Goal: Obtain resource: Download file/media

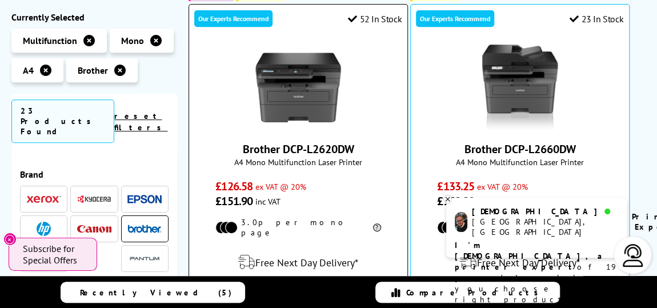
click at [278, 63] on img at bounding box center [299, 88] width 86 height 86
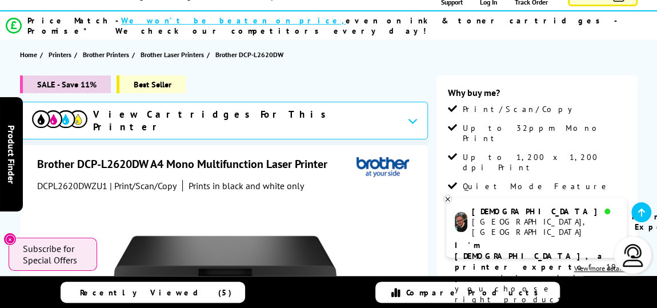
scroll to position [103, 0]
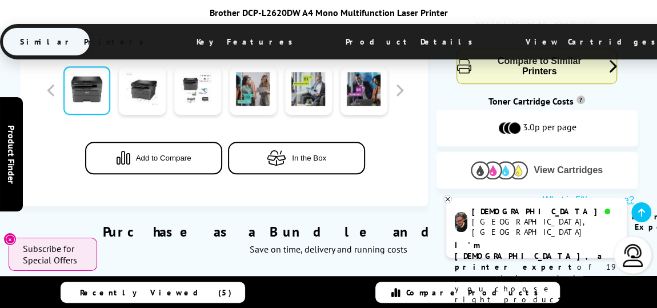
click at [489, 161] on img at bounding box center [499, 170] width 57 height 18
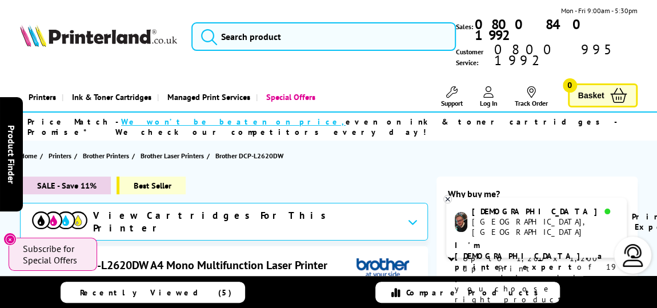
scroll to position [0, 0]
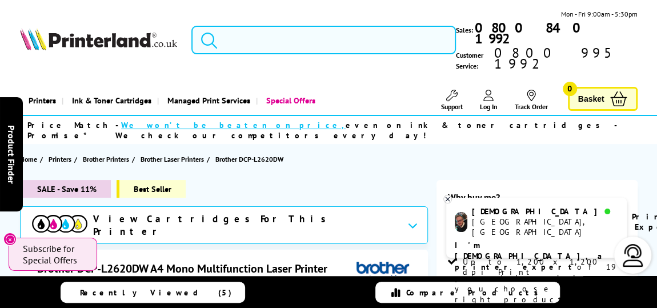
click at [306, 33] on input "search" at bounding box center [324, 40] width 265 height 29
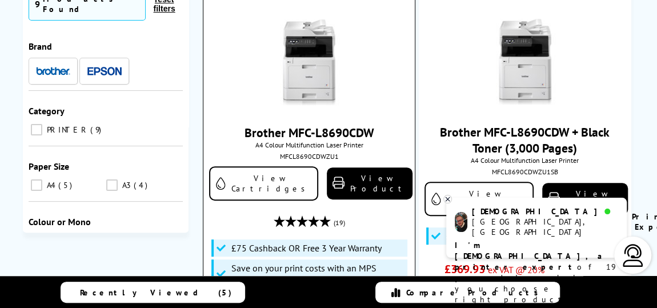
scroll to position [208, 0]
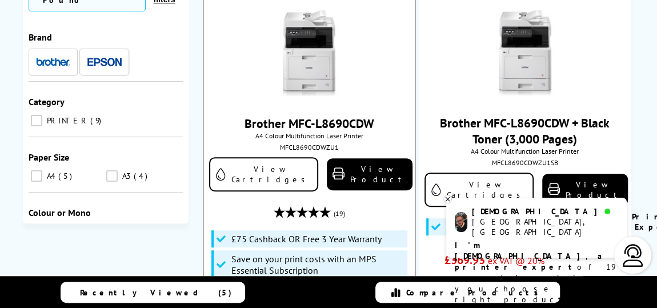
type input "8690"
click at [288, 61] on img at bounding box center [309, 53] width 86 height 86
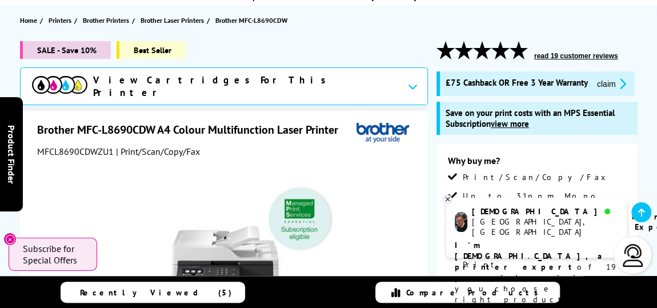
scroll to position [155, 0]
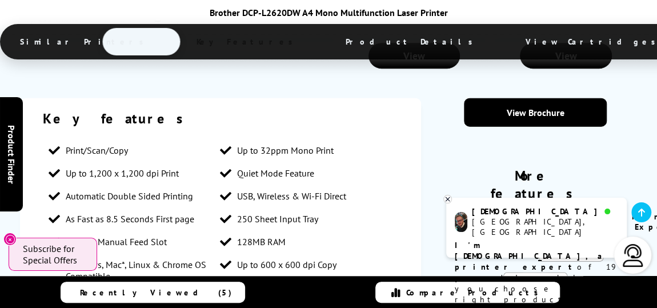
scroll to position [1203, 0]
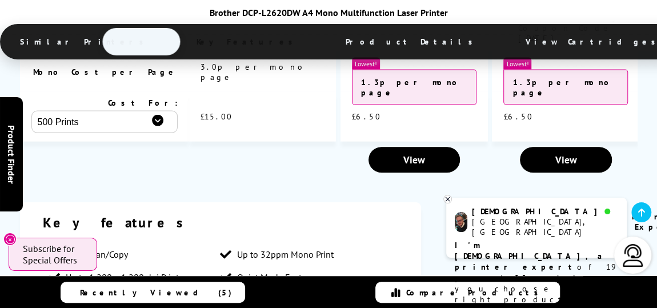
click at [515, 202] on link "View Brochure" at bounding box center [535, 216] width 143 height 29
